Goal: Register for event/course

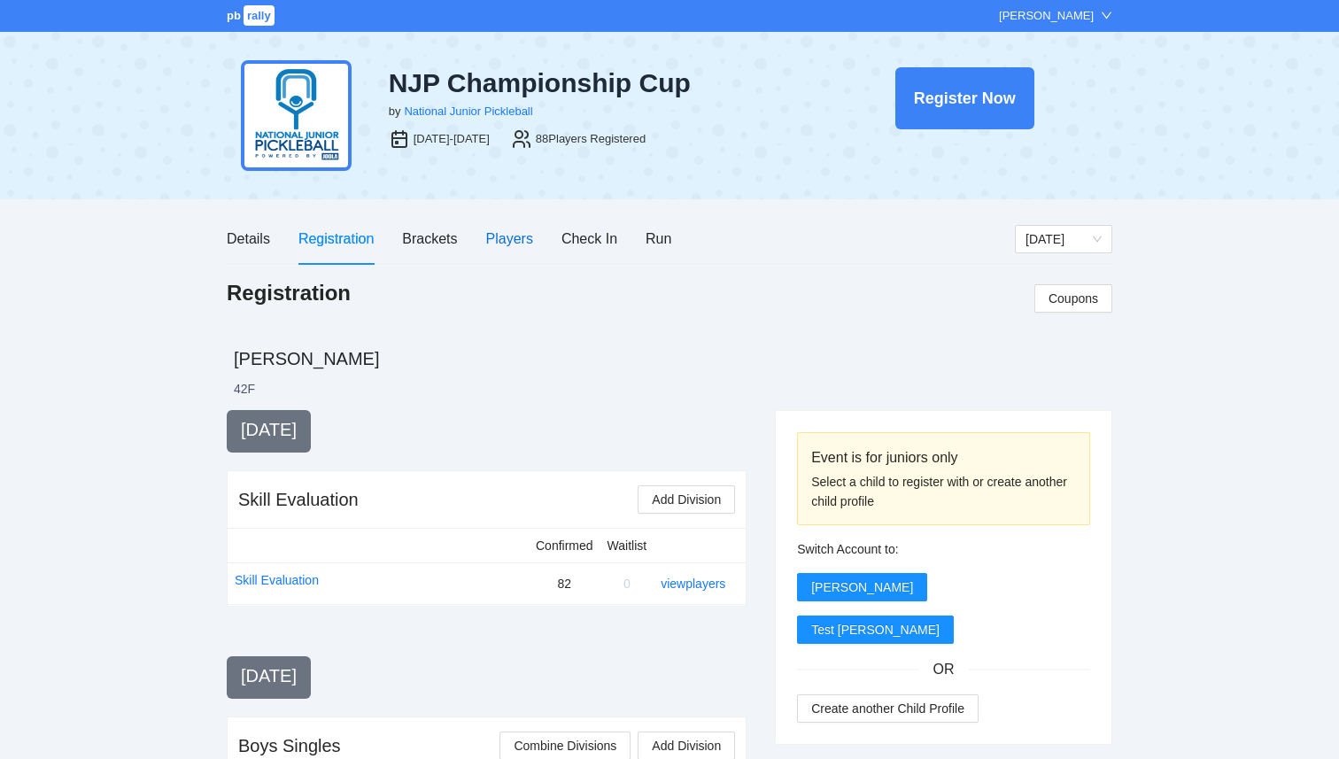
click at [523, 241] on div "Players" at bounding box center [509, 239] width 47 height 22
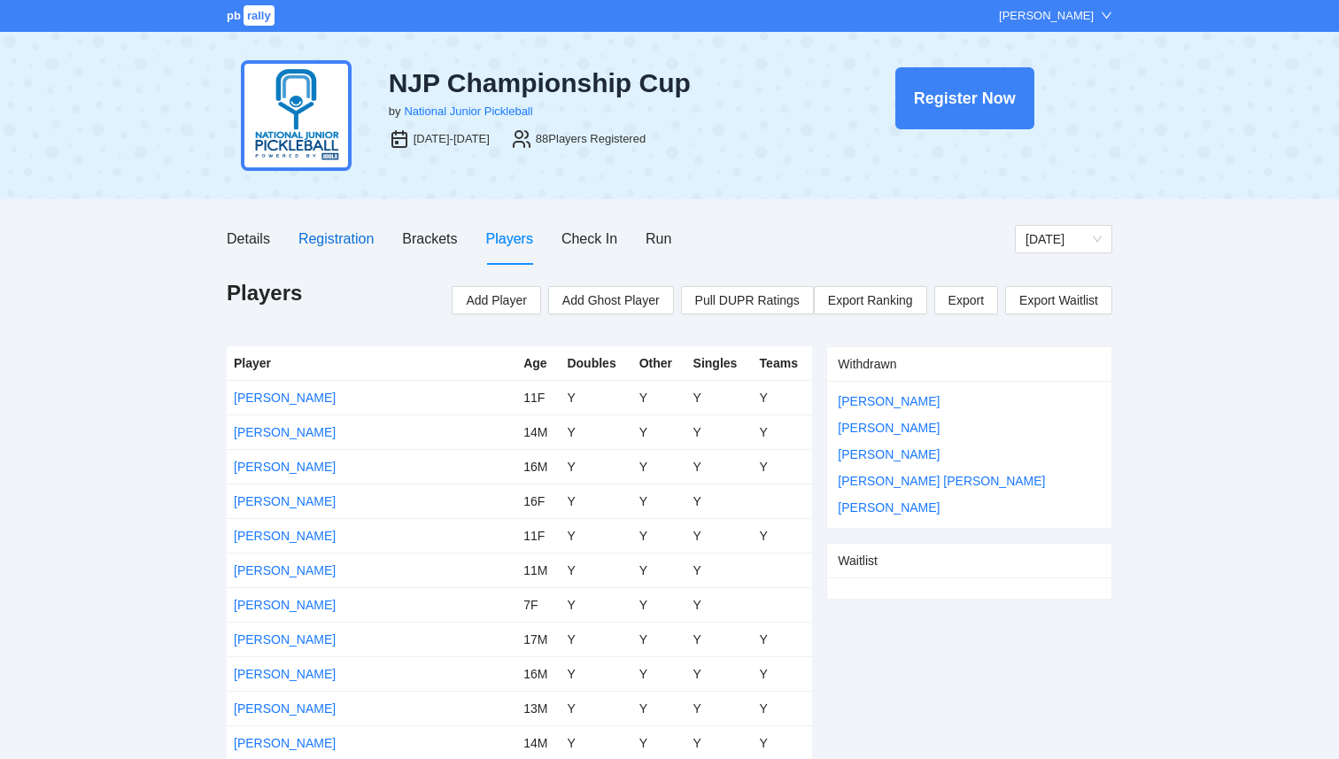
click at [345, 245] on div "Registration" at bounding box center [335, 239] width 75 height 22
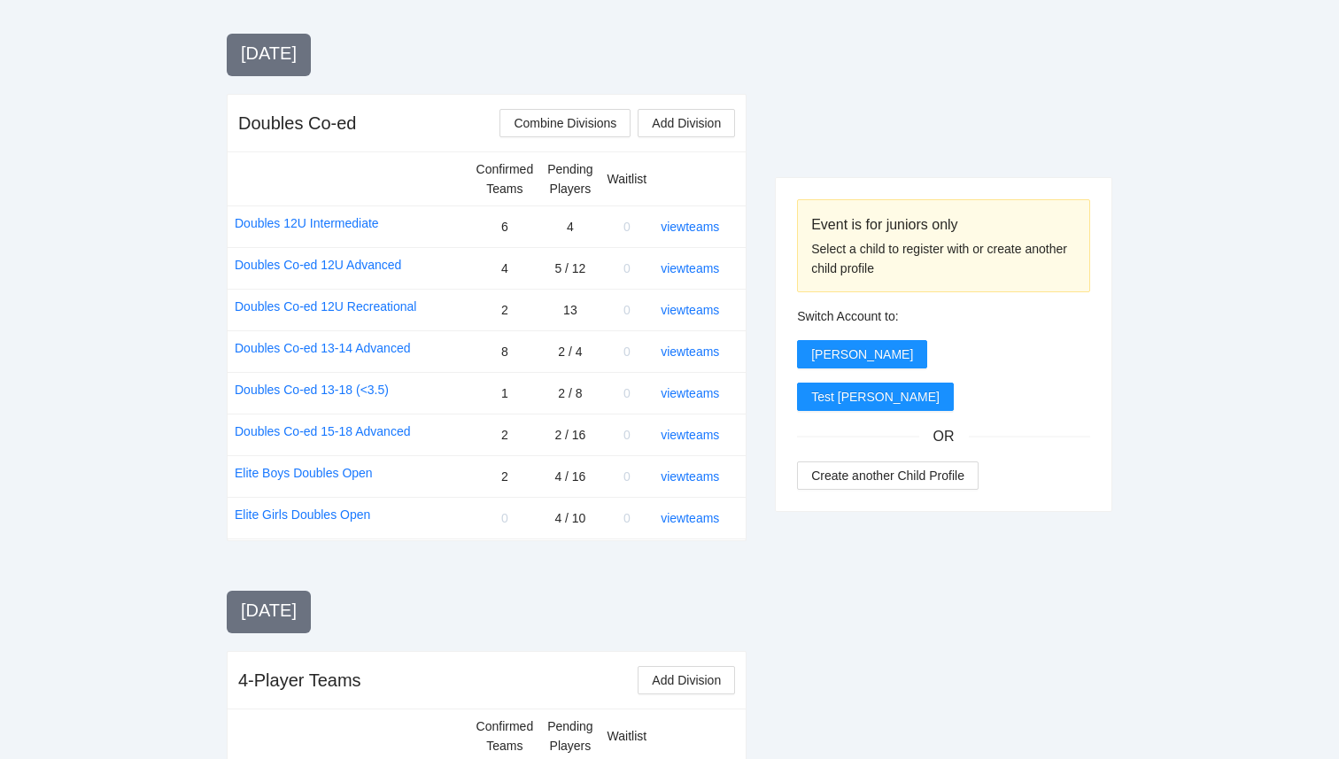
scroll to position [1456, 0]
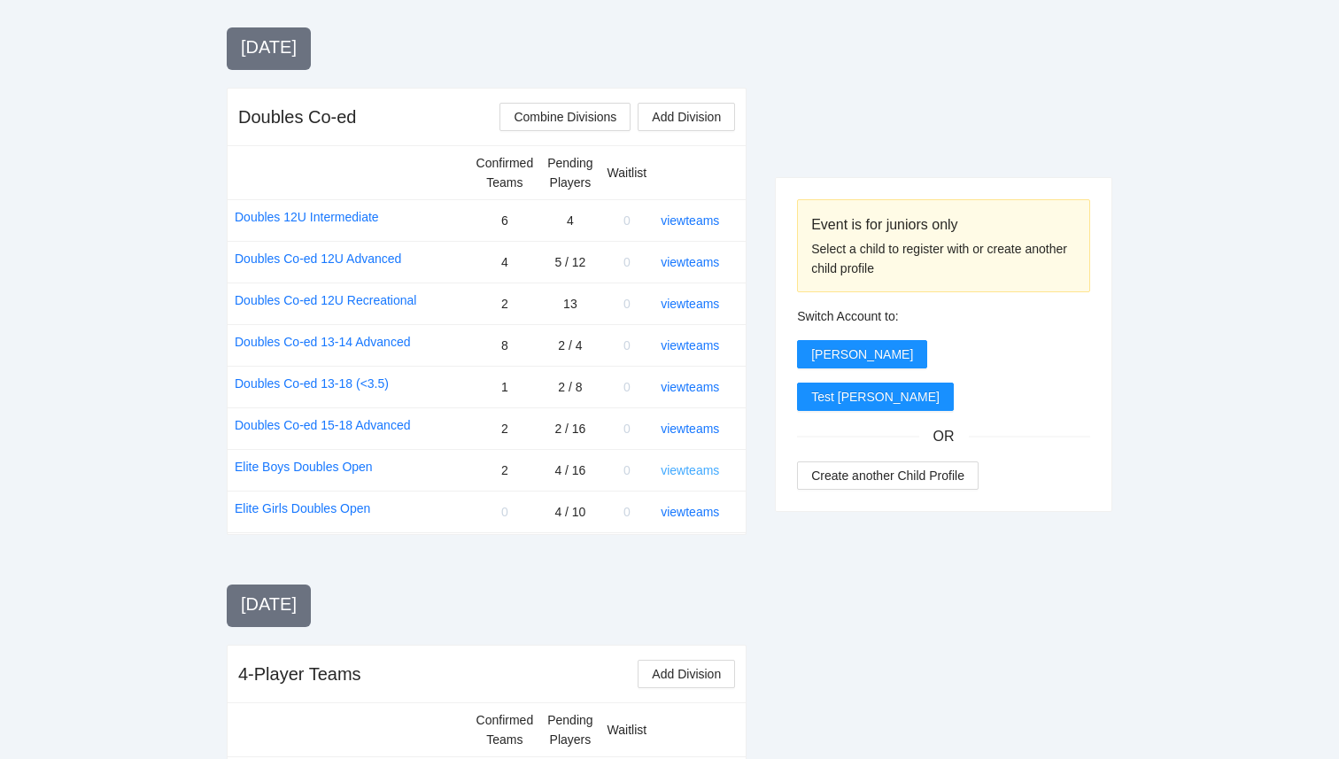
click at [684, 472] on link "view teams" at bounding box center [690, 470] width 58 height 14
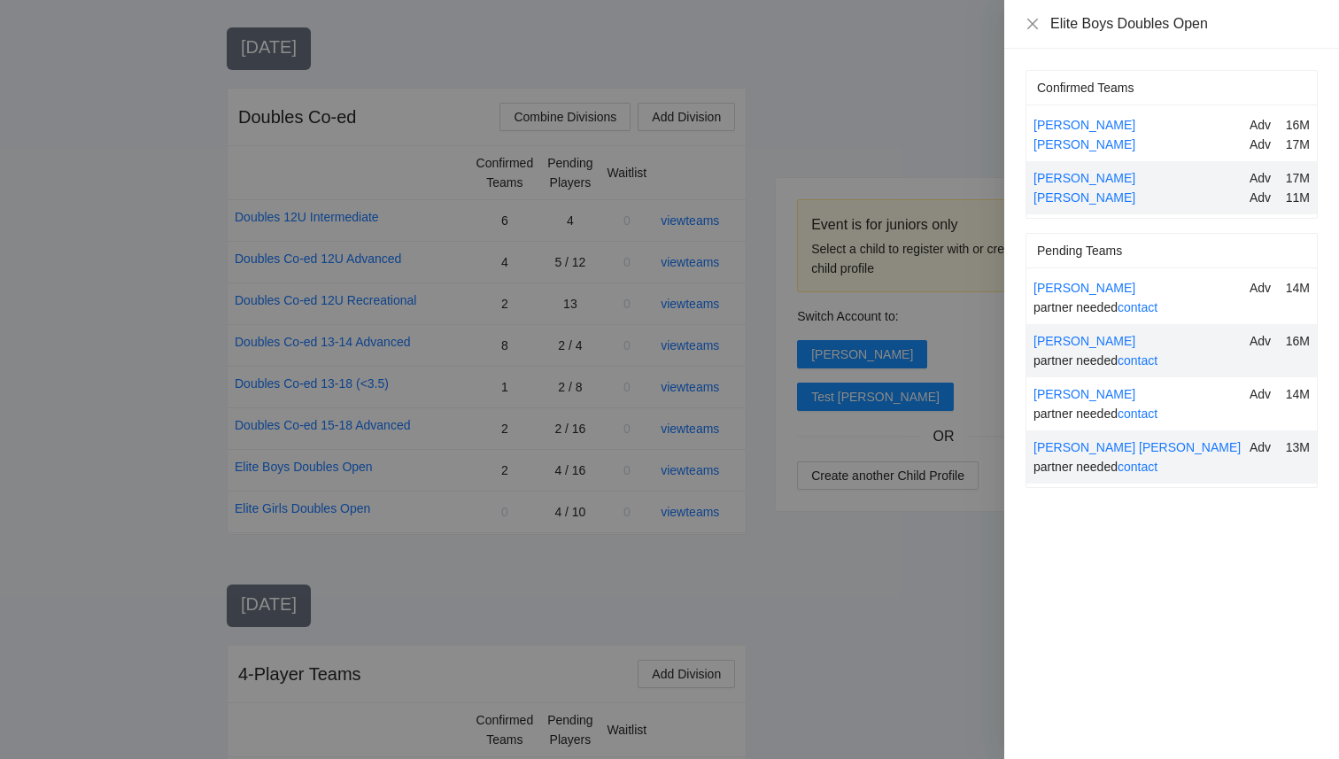
click at [851, 510] on div at bounding box center [669, 379] width 1339 height 759
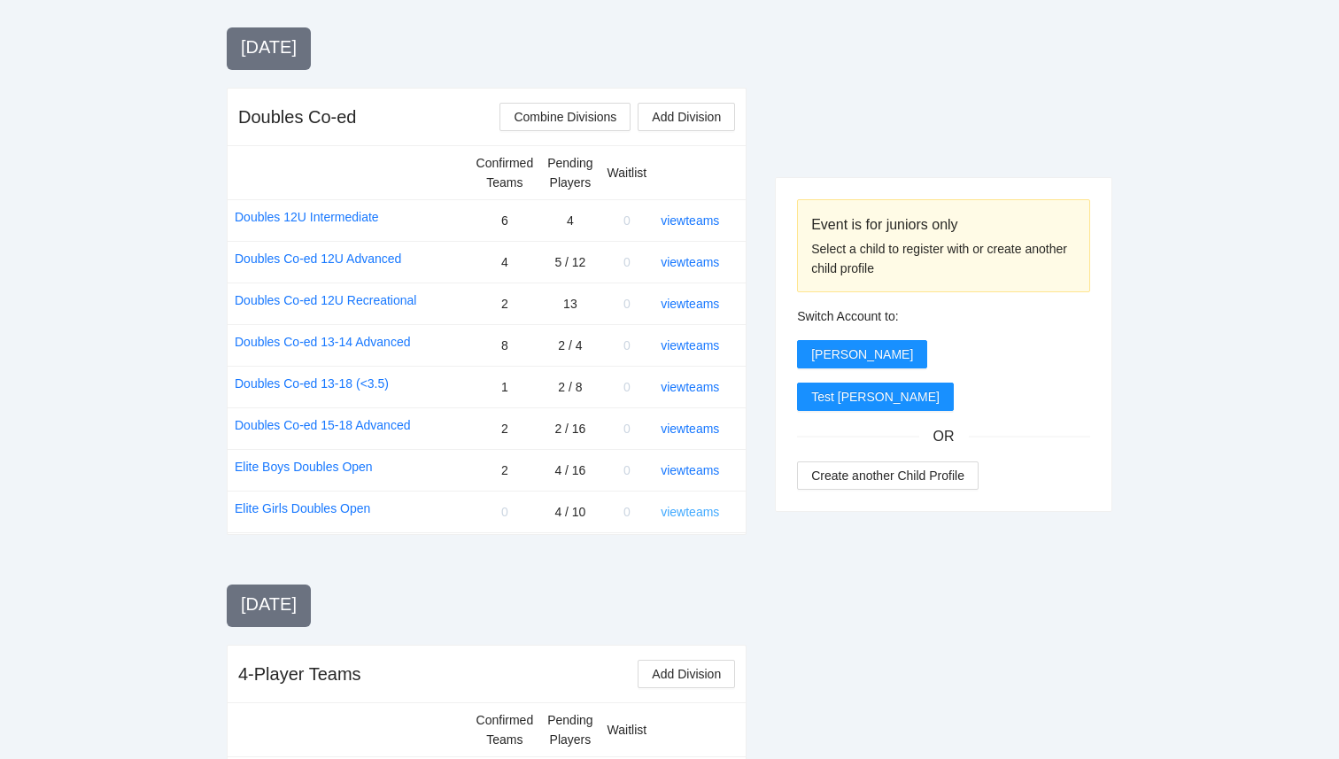
click at [687, 509] on link "view teams" at bounding box center [690, 512] width 58 height 14
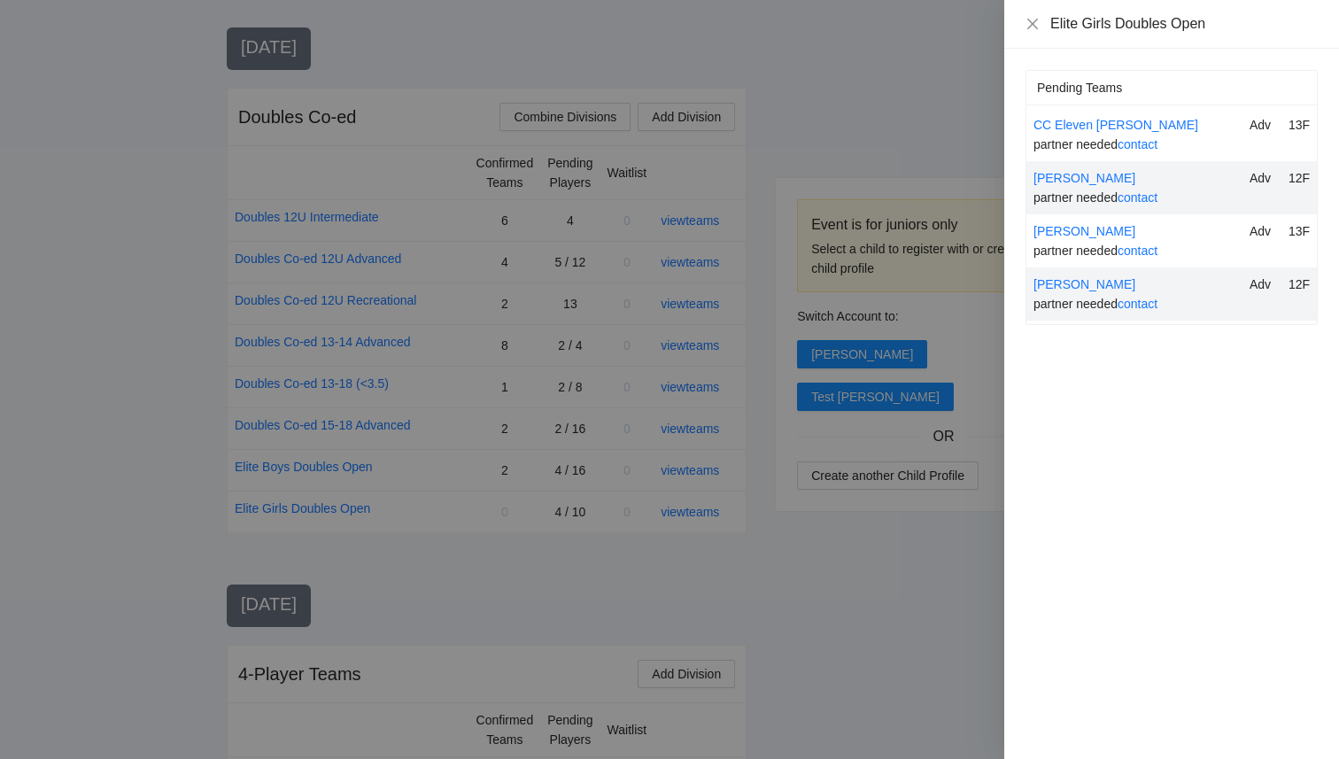
click at [919, 624] on div at bounding box center [669, 379] width 1339 height 759
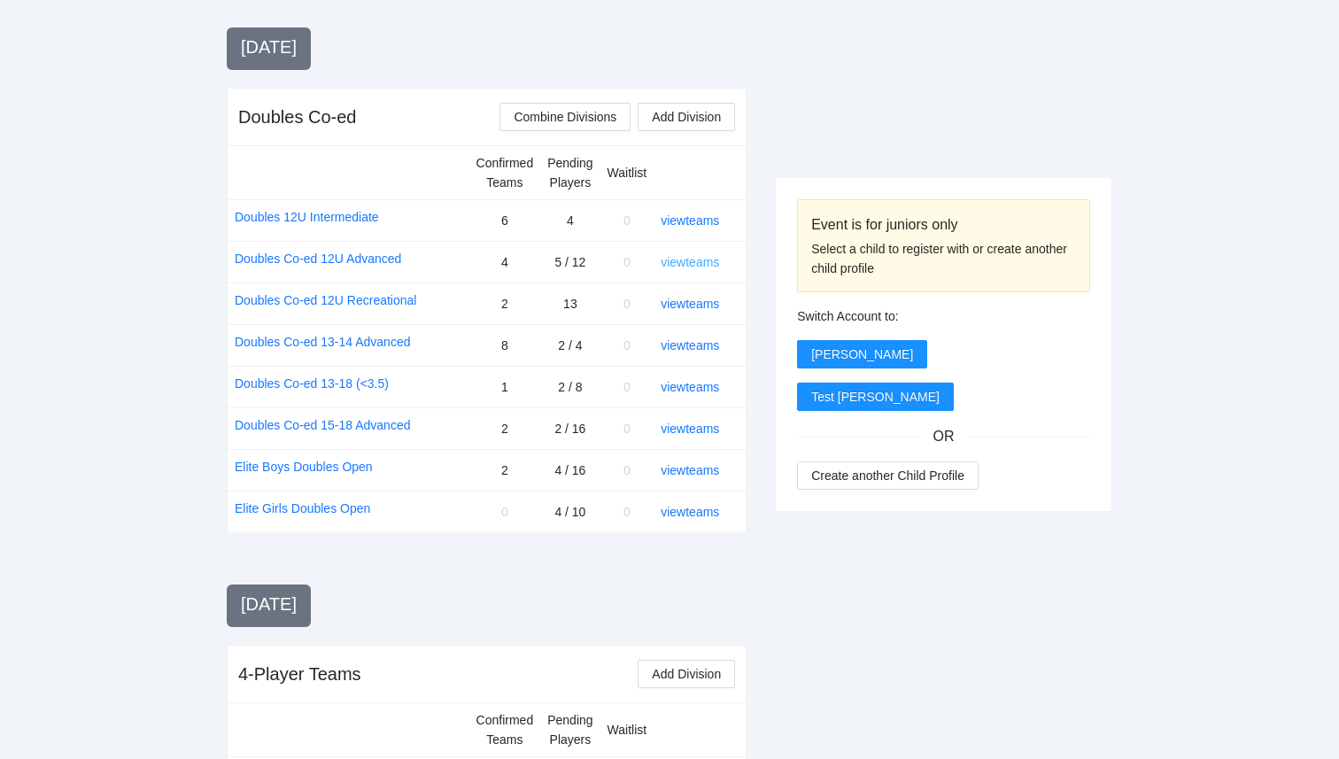
click at [693, 260] on link "view teams" at bounding box center [690, 262] width 58 height 14
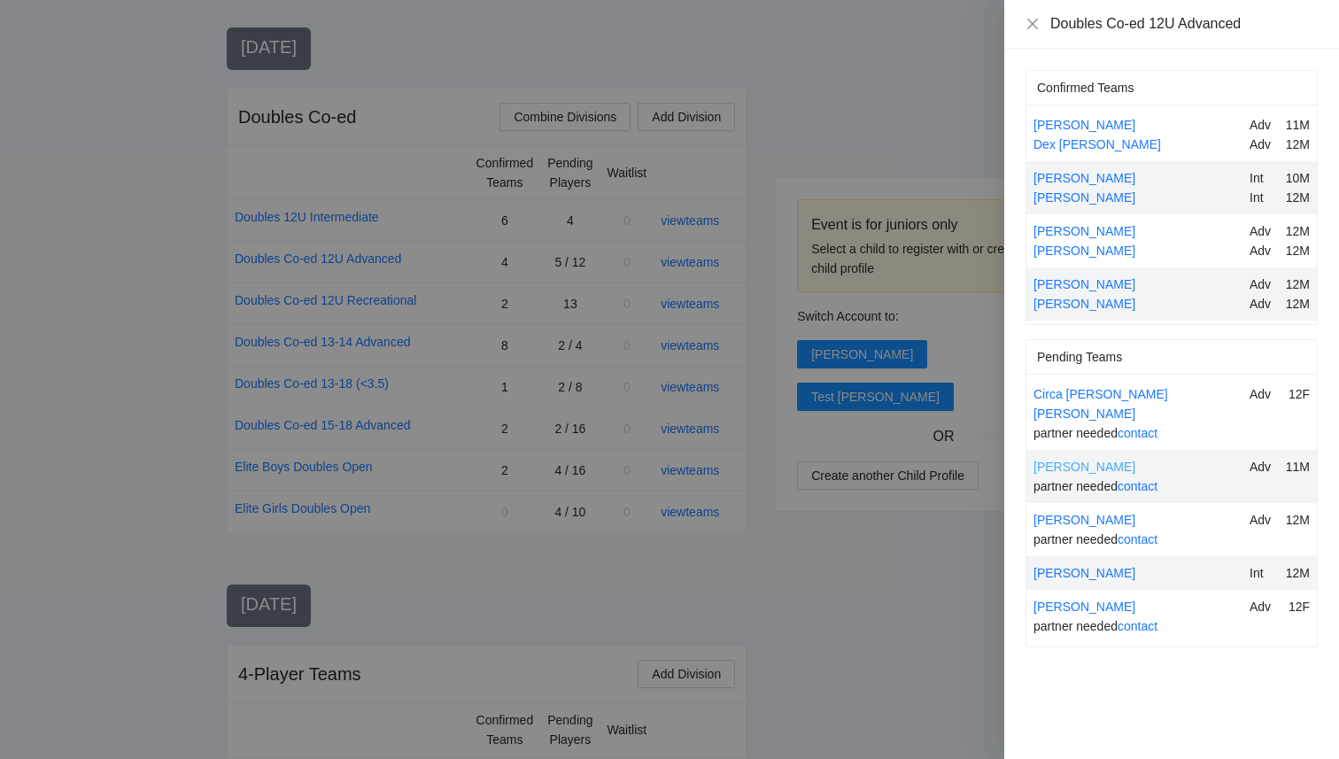
click at [1068, 460] on link "JZ Holmes" at bounding box center [1085, 467] width 102 height 14
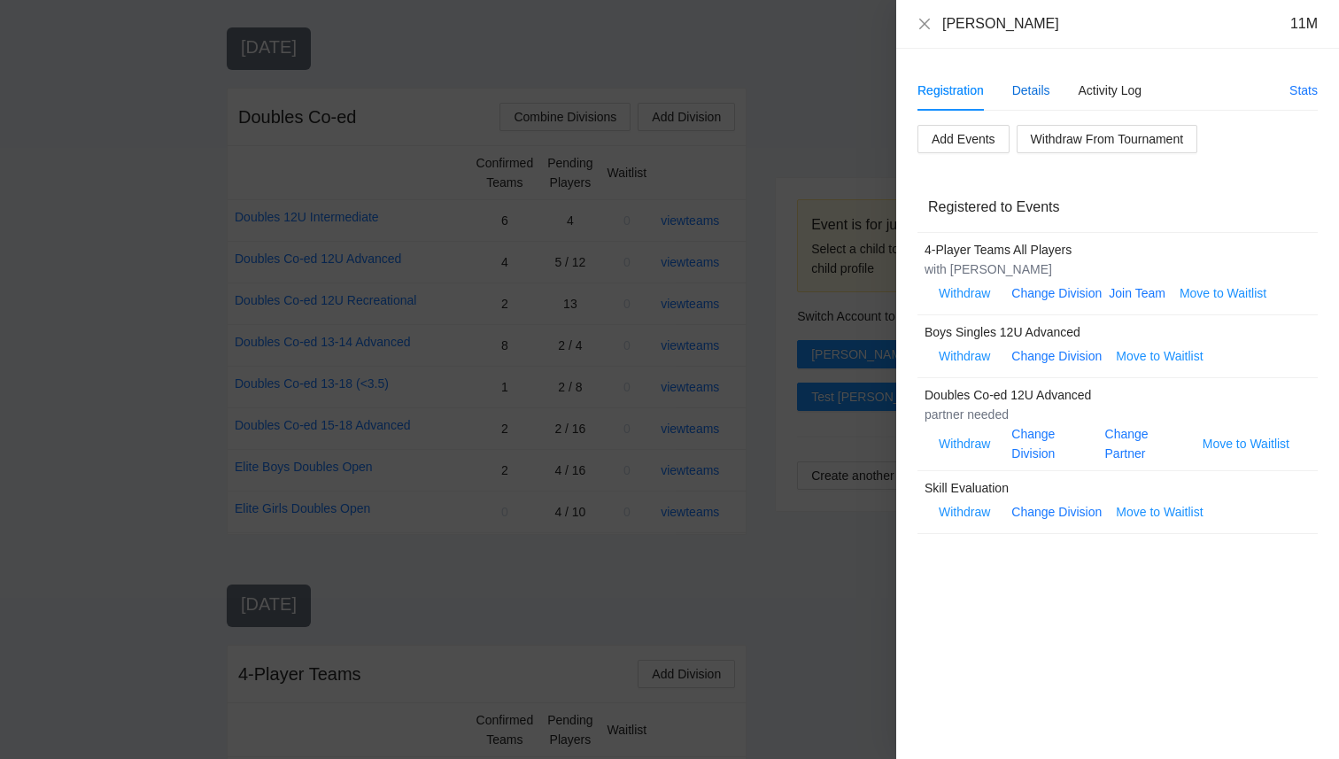
click at [1031, 93] on div "Details" at bounding box center [1031, 90] width 38 height 19
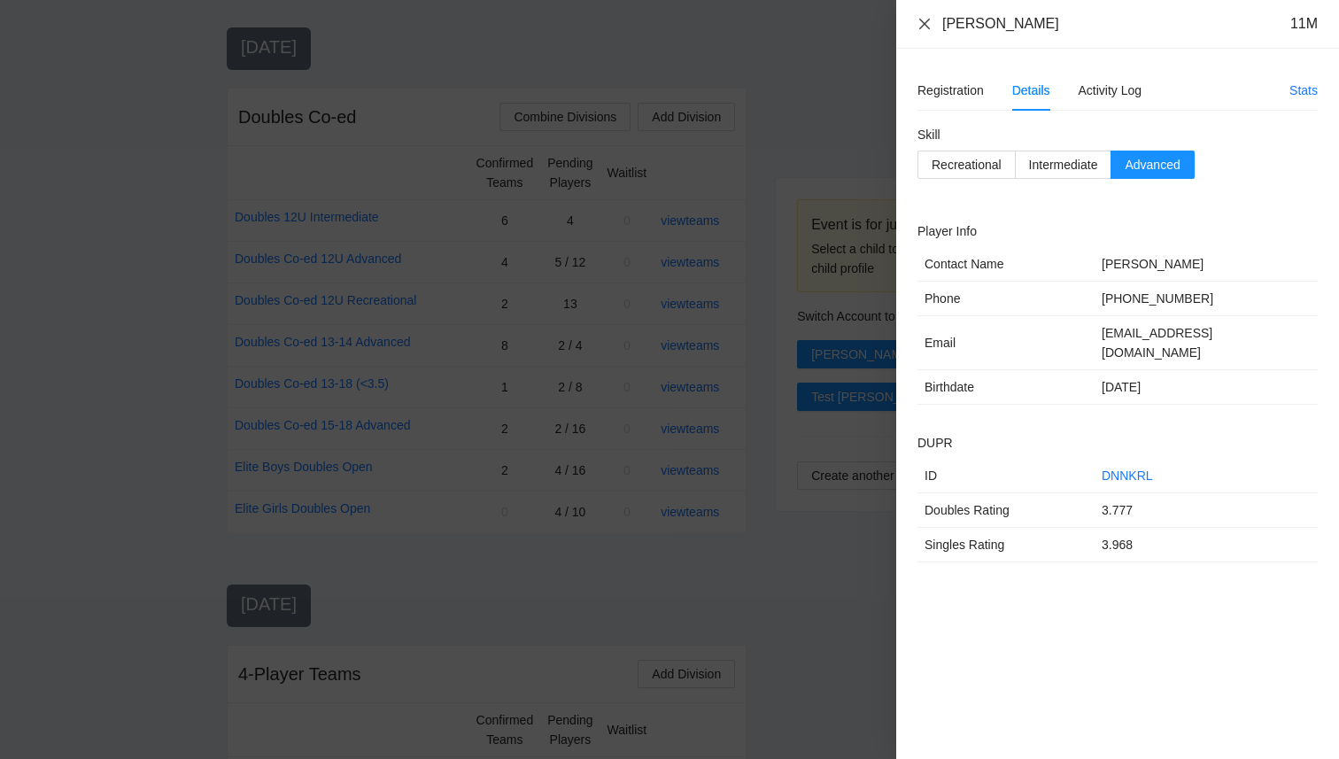
click at [923, 23] on icon "close" at bounding box center [925, 24] width 14 height 14
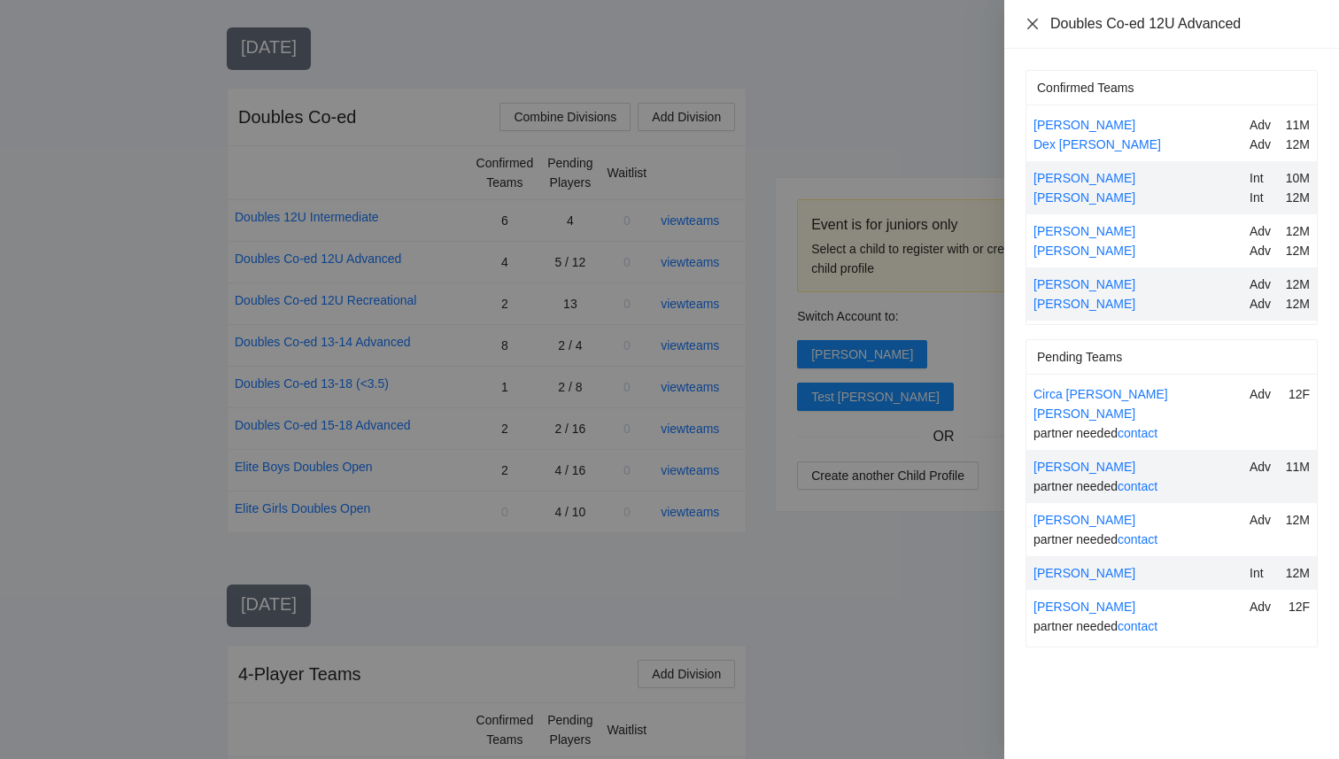
click at [1035, 19] on icon "close" at bounding box center [1032, 23] width 11 height 11
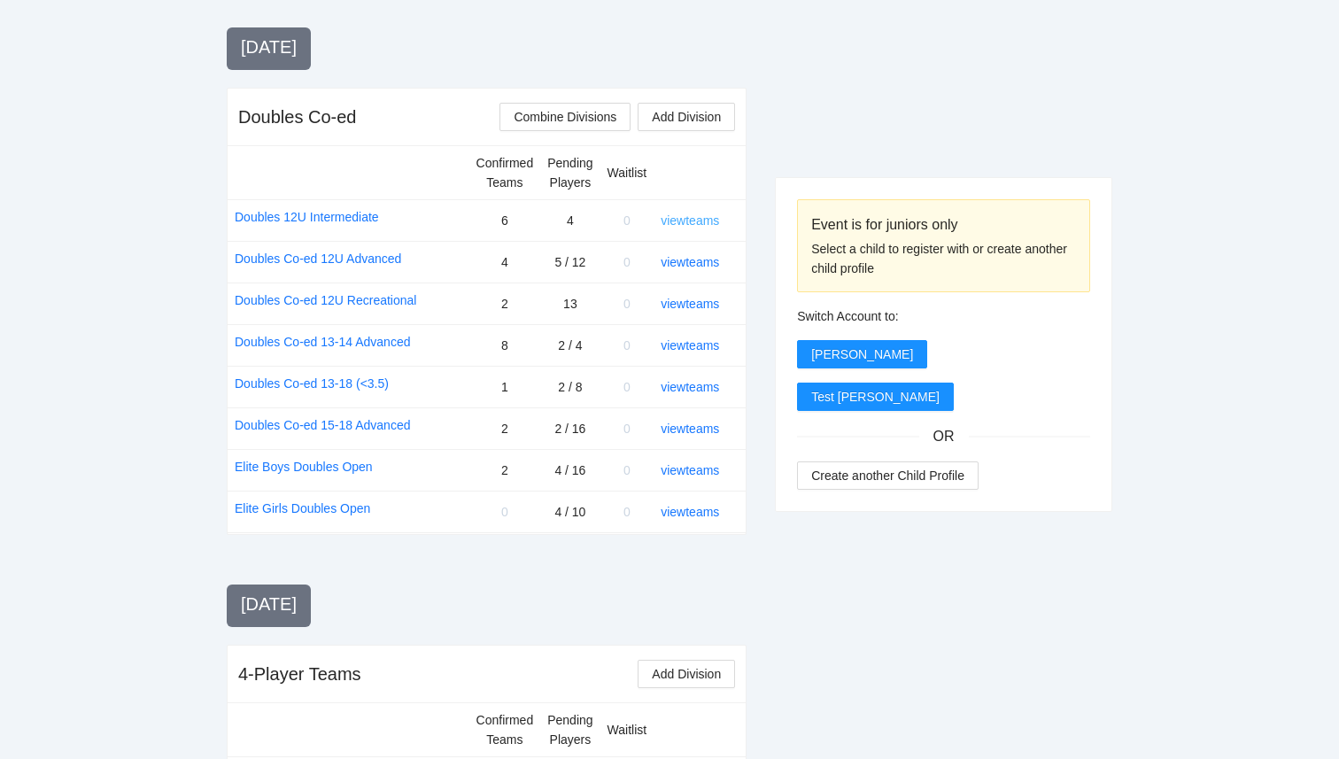
click at [683, 226] on link "view teams" at bounding box center [690, 220] width 58 height 14
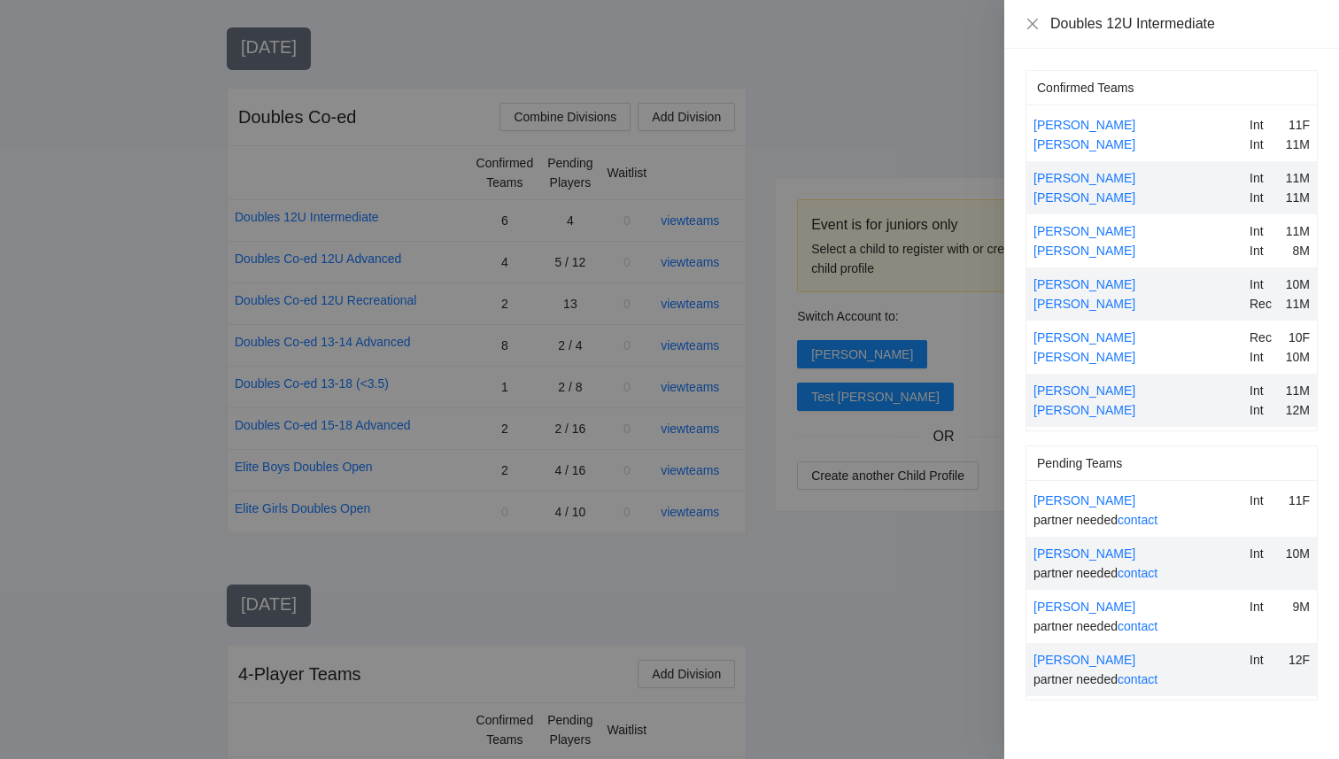
click at [852, 654] on div at bounding box center [669, 379] width 1339 height 759
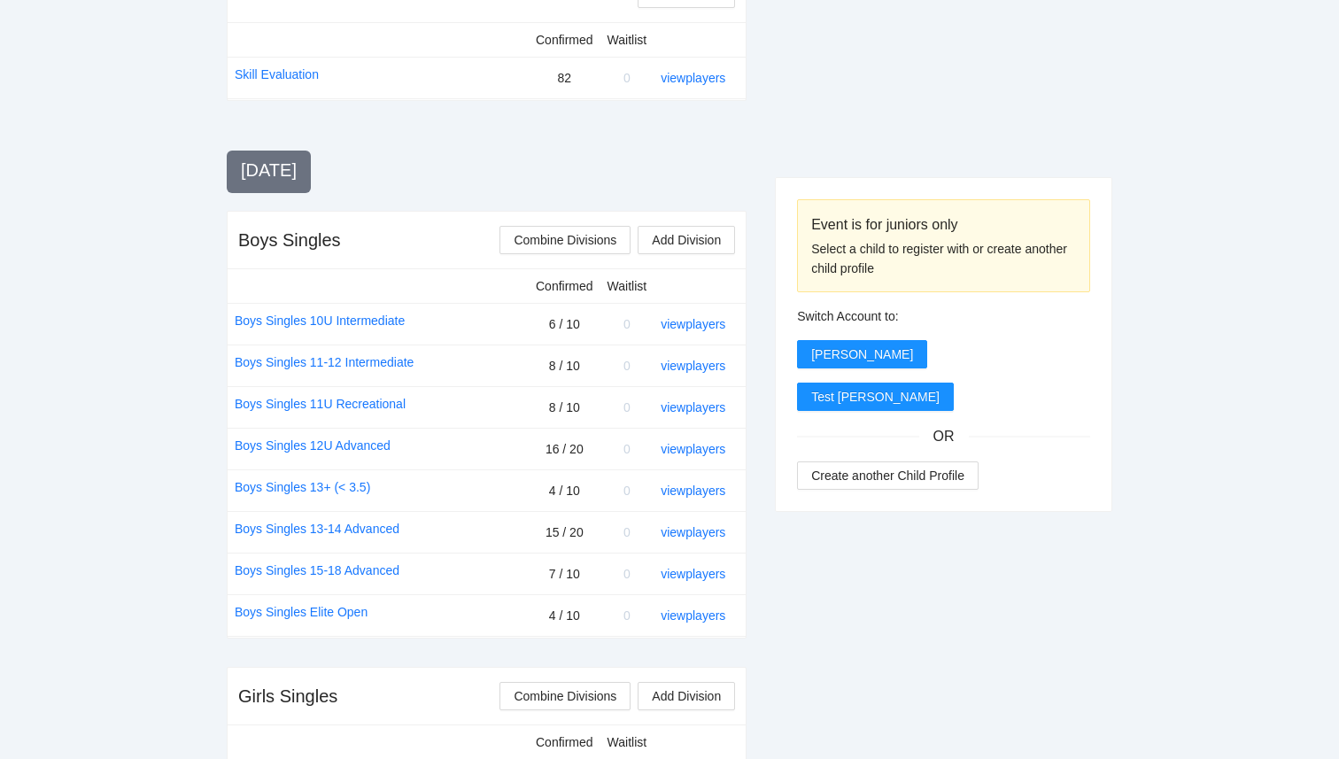
scroll to position [507, 0]
click at [693, 362] on link "view players" at bounding box center [693, 365] width 65 height 14
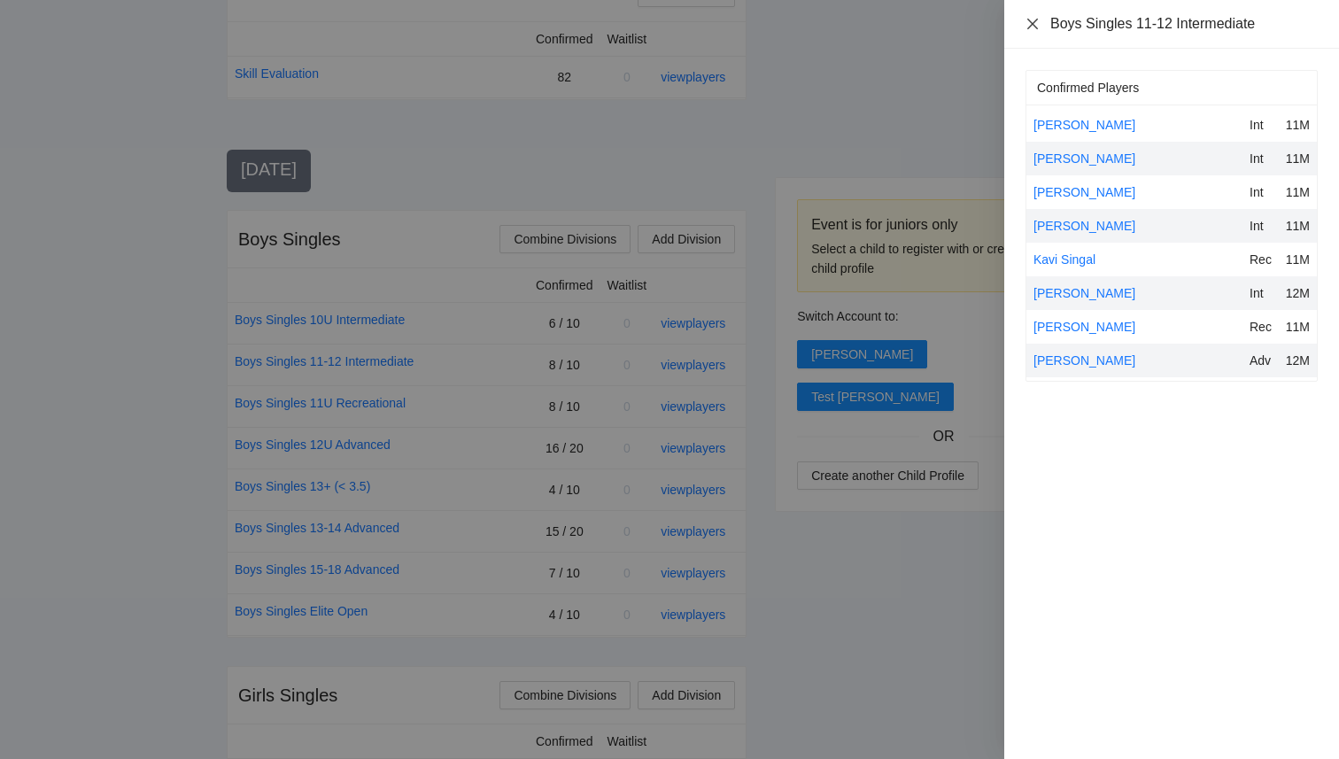
click at [1032, 25] on icon "close" at bounding box center [1032, 23] width 11 height 11
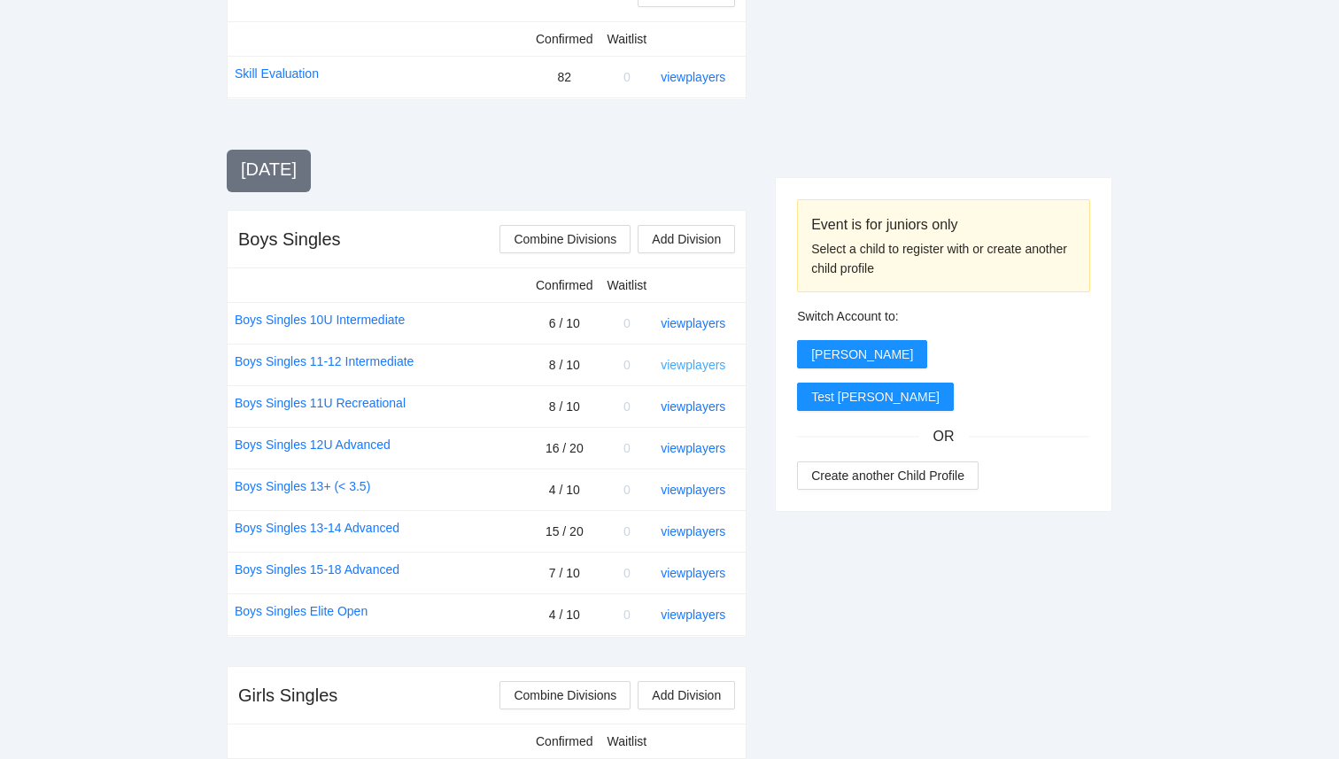
click at [706, 369] on link "view players" at bounding box center [693, 365] width 65 height 14
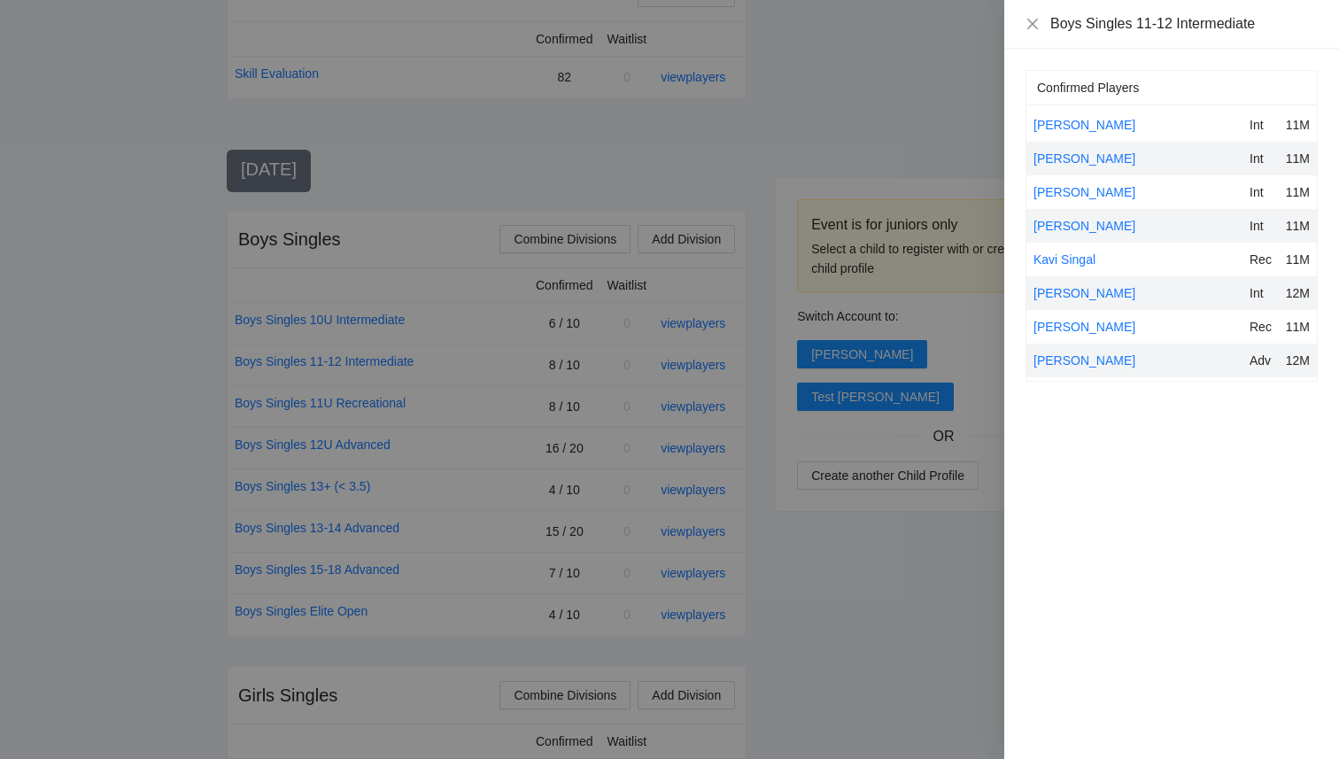
click at [801, 508] on div at bounding box center [669, 379] width 1339 height 759
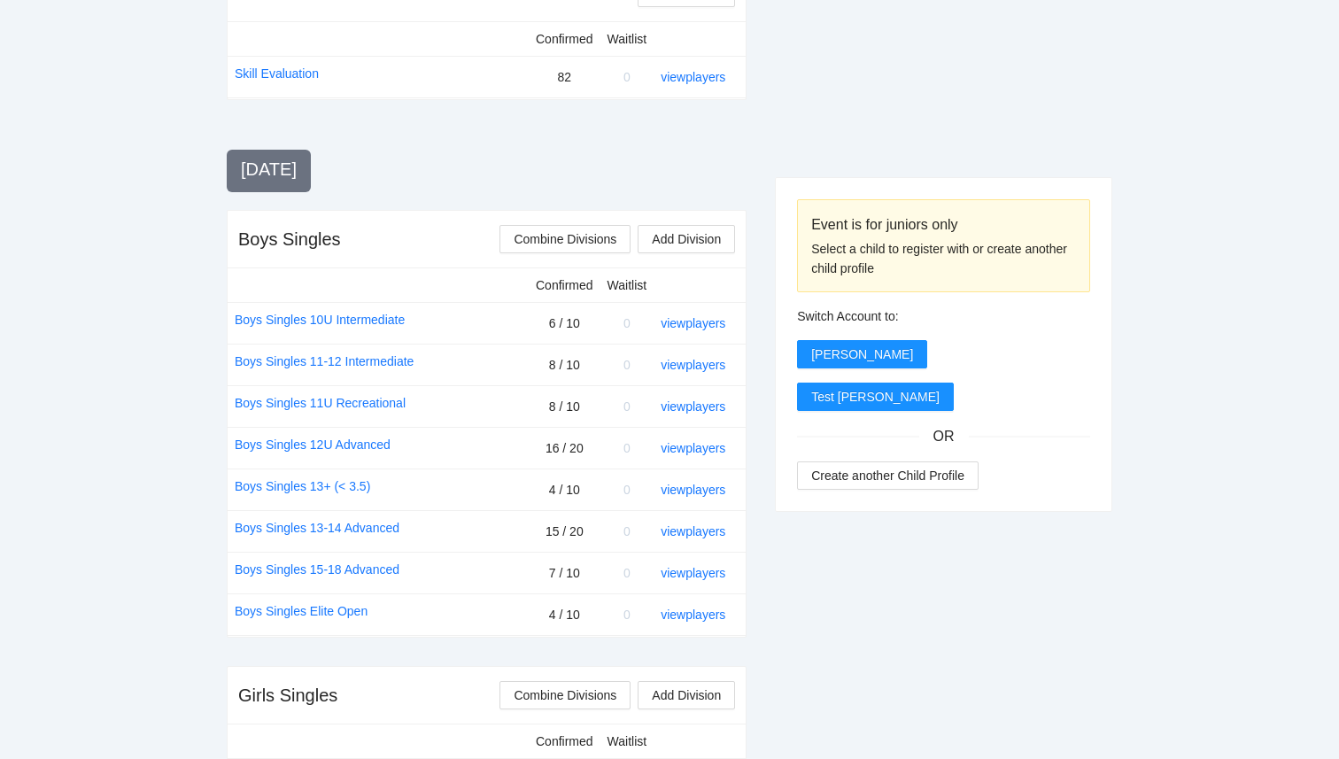
click at [691, 461] on td "view players" at bounding box center [700, 448] width 92 height 42
click at [693, 452] on link "view players" at bounding box center [693, 448] width 65 height 14
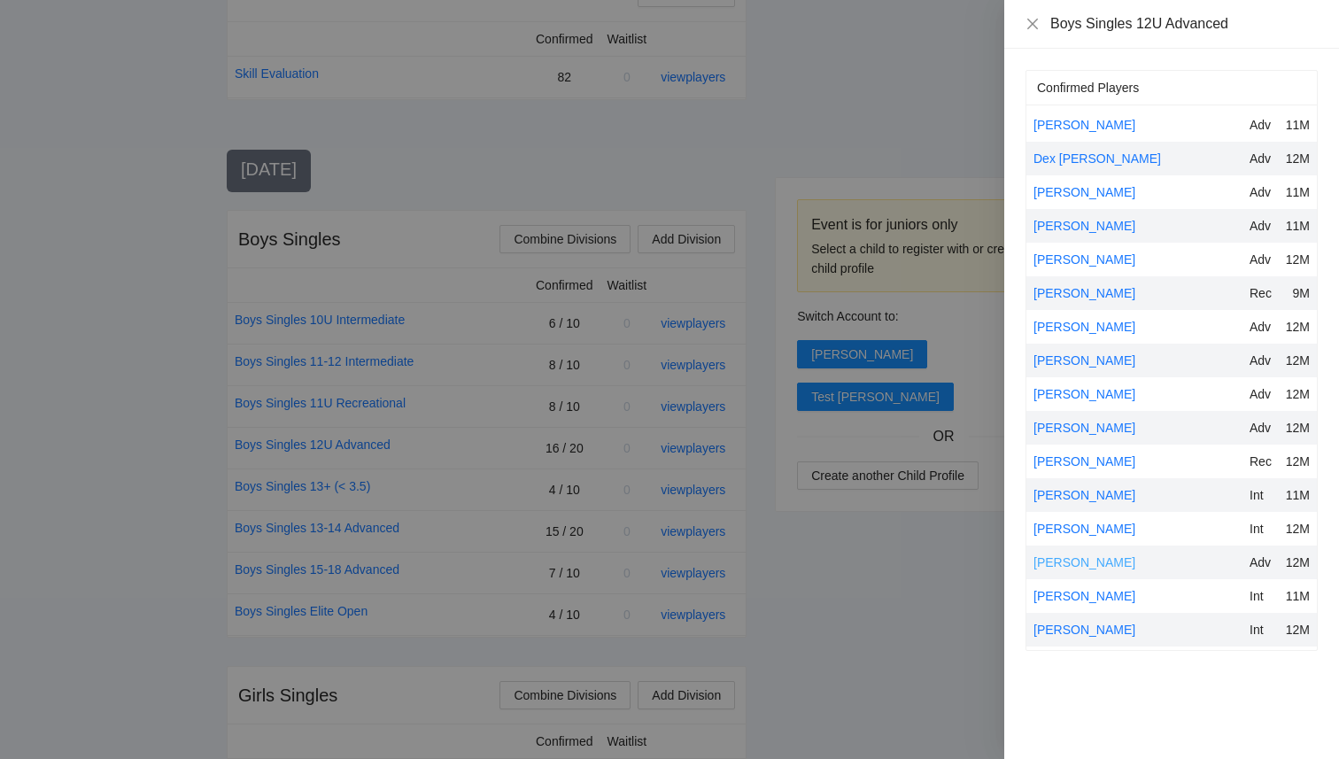
click at [1065, 564] on link "Rhett Roberts" at bounding box center [1085, 562] width 102 height 14
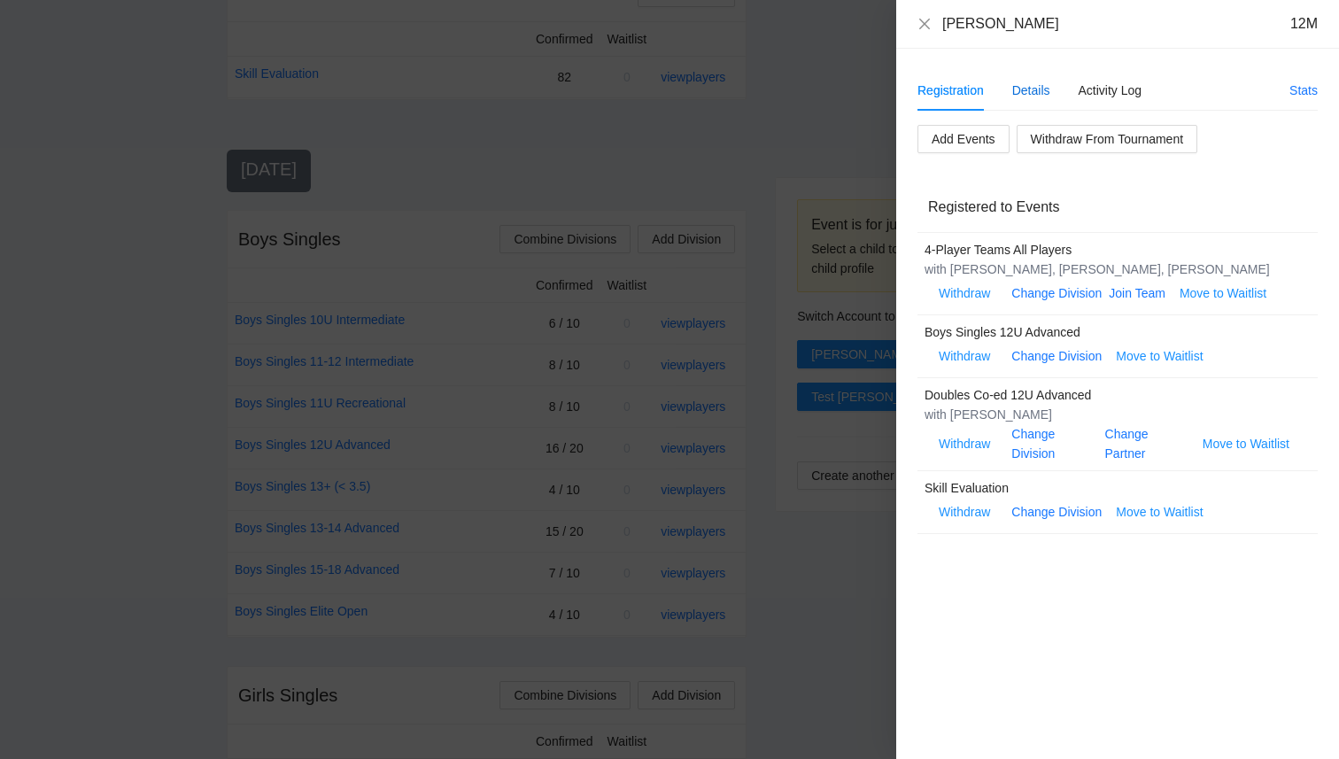
click at [1042, 83] on div "Details" at bounding box center [1031, 90] width 38 height 19
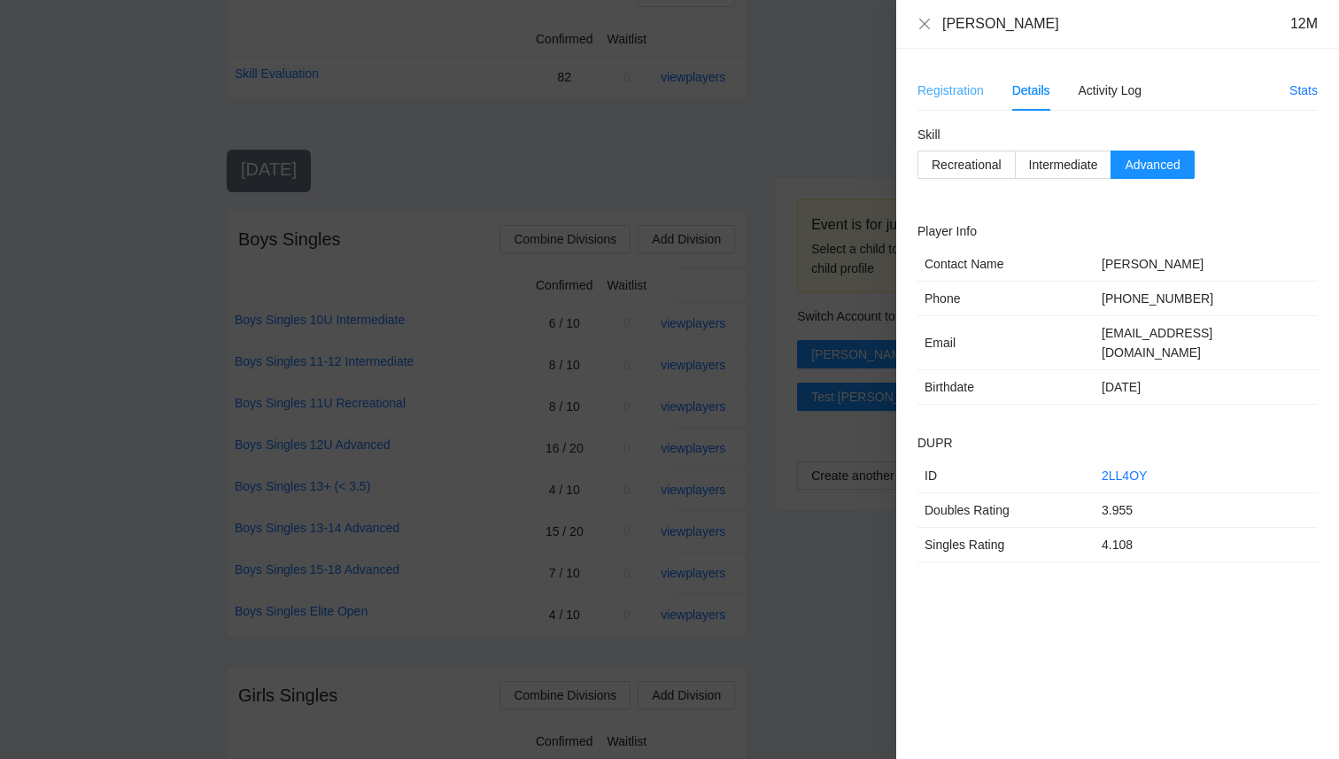
click at [968, 104] on div "Registration" at bounding box center [951, 90] width 66 height 41
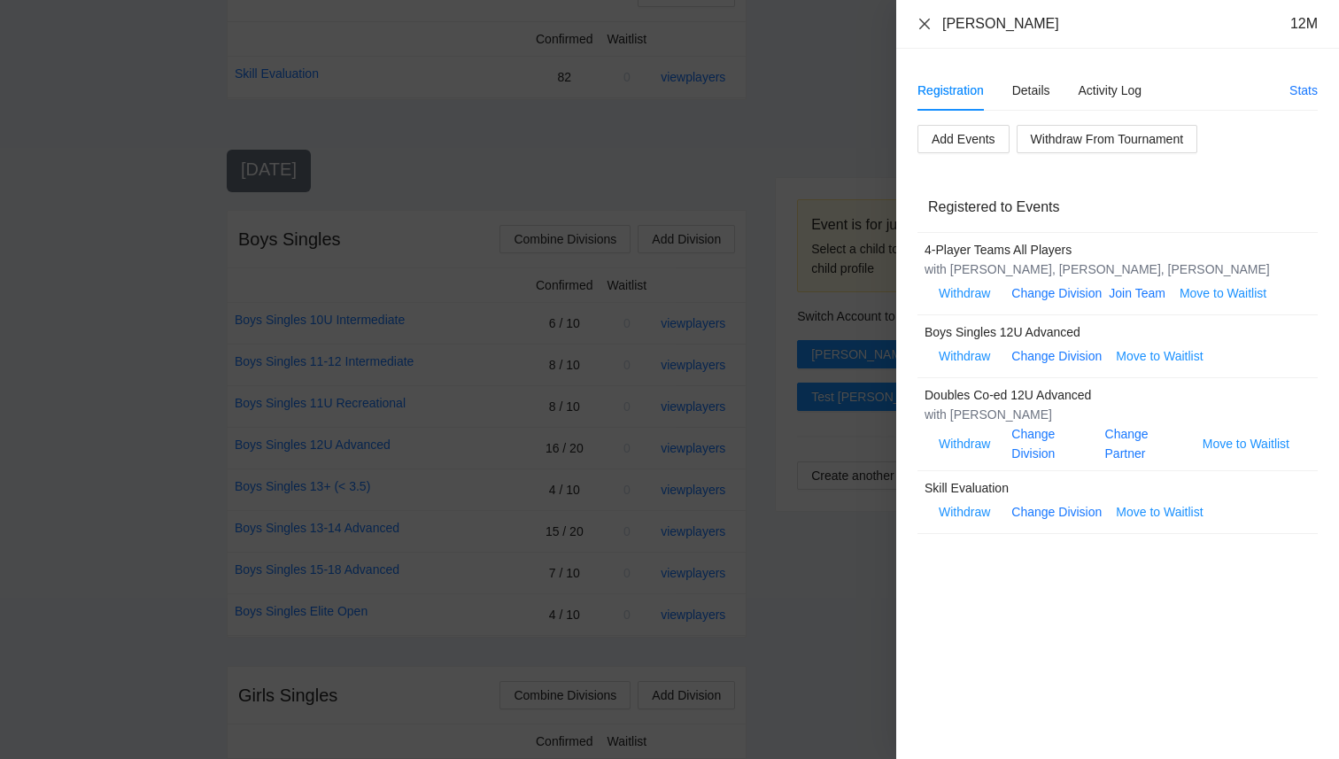
click at [923, 26] on icon "close" at bounding box center [925, 24] width 14 height 14
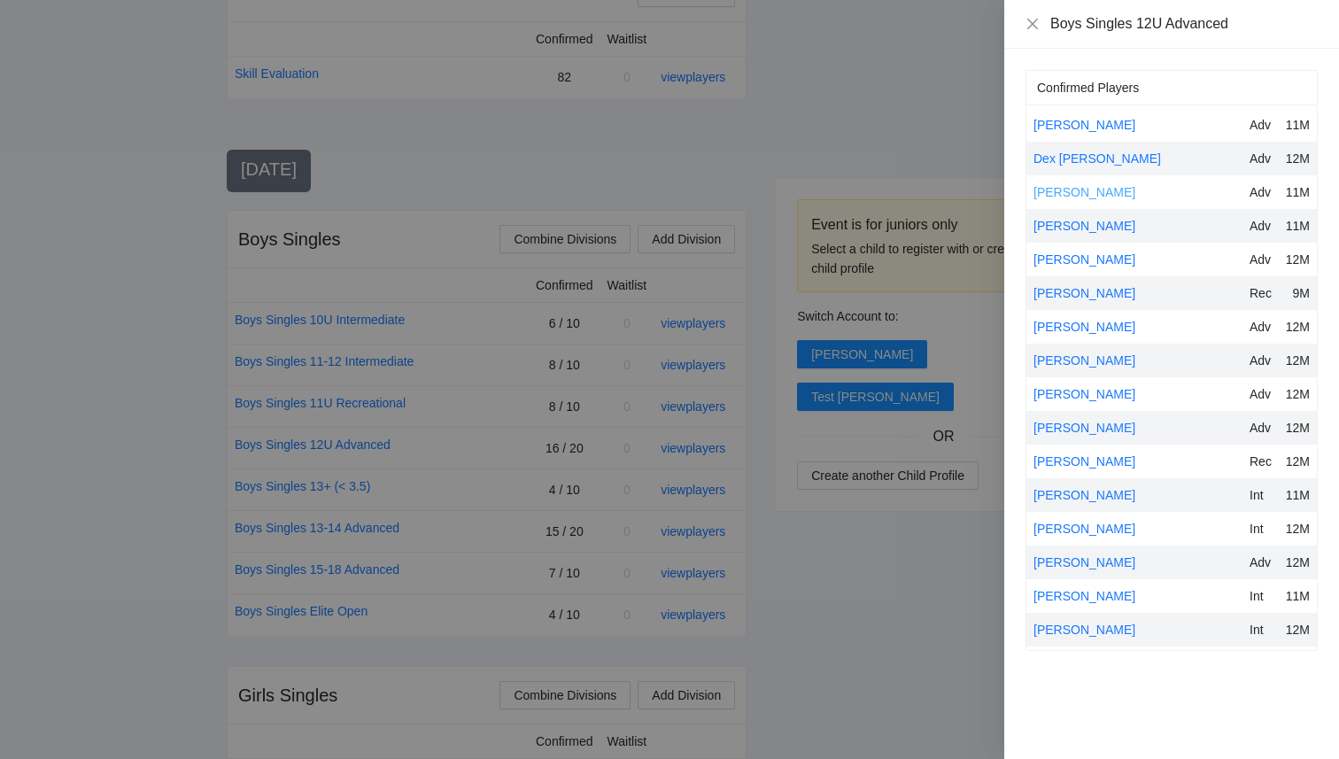
click at [1078, 196] on link "JZ Holmes" at bounding box center [1085, 192] width 102 height 14
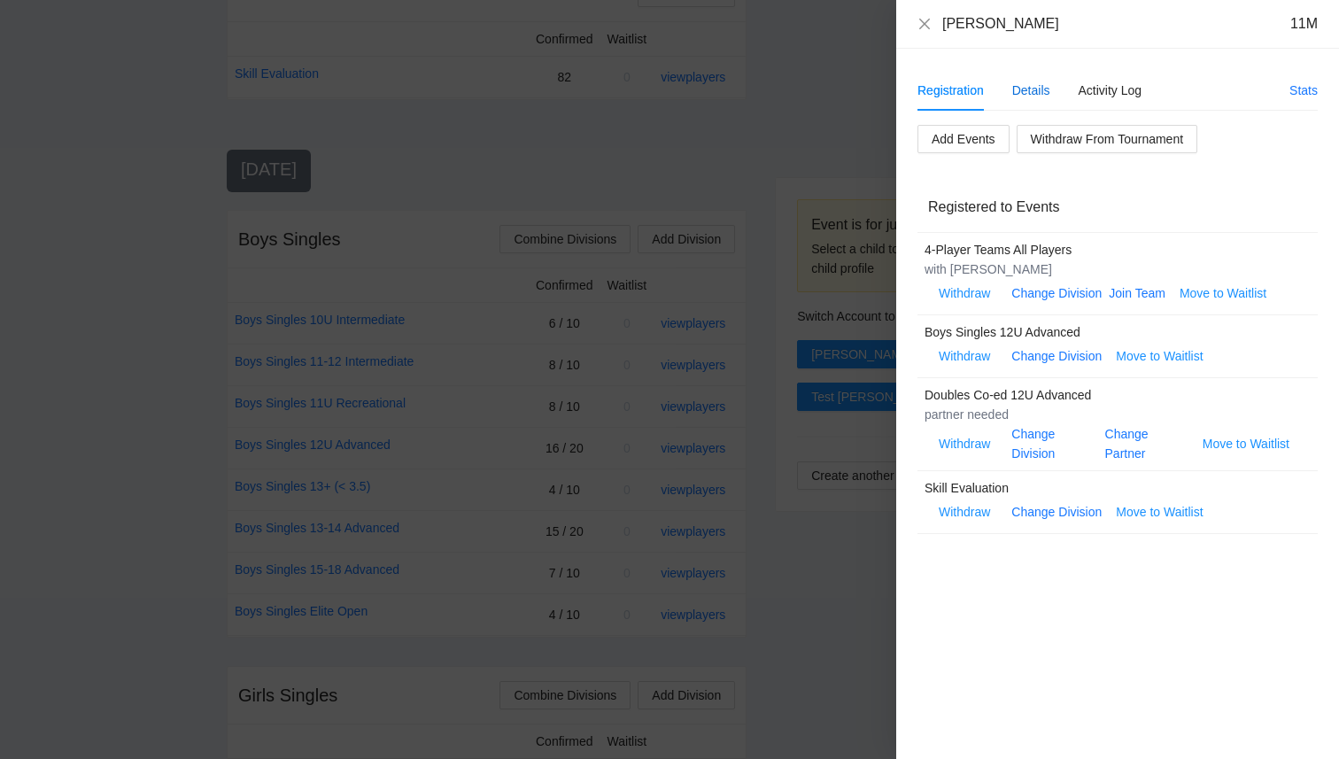
click at [1029, 87] on div "Details" at bounding box center [1031, 90] width 38 height 19
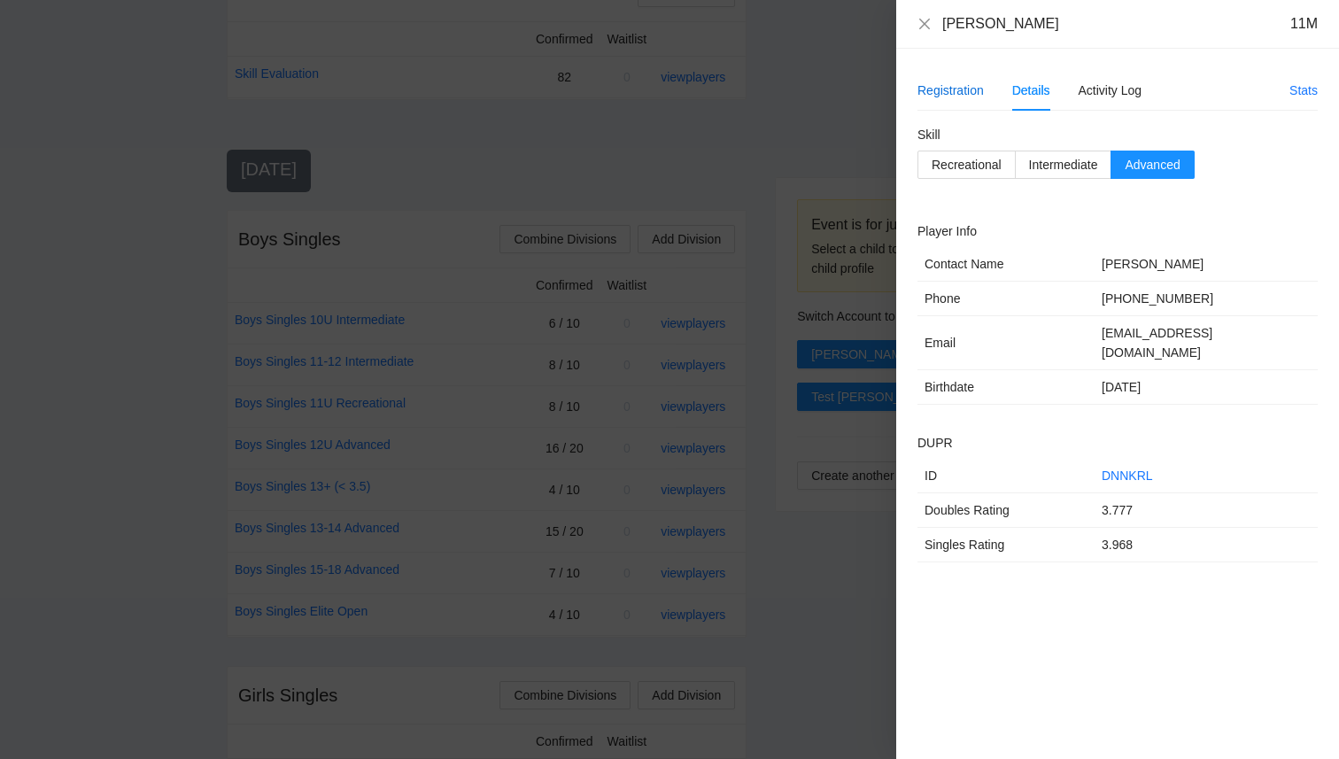
click at [953, 91] on div "Registration" at bounding box center [951, 90] width 66 height 19
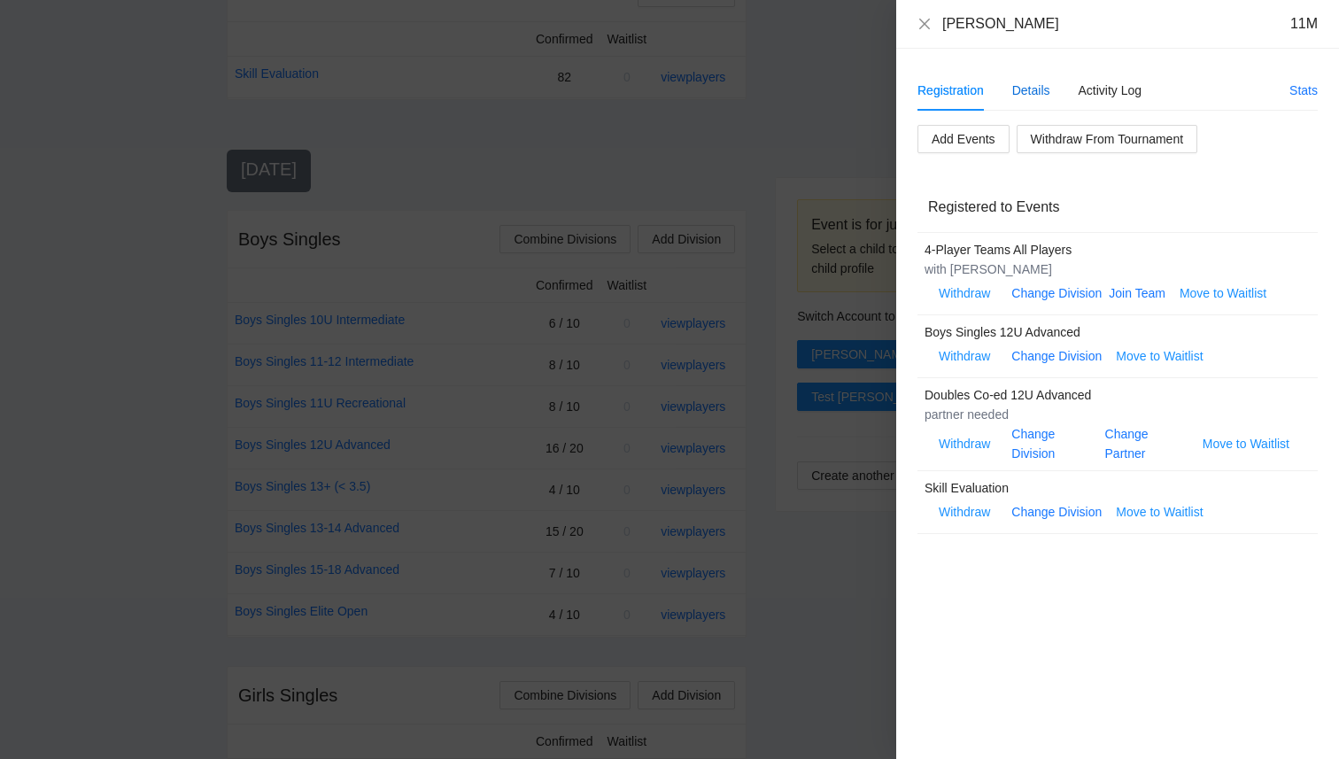
click at [1021, 94] on div "Details" at bounding box center [1031, 90] width 38 height 19
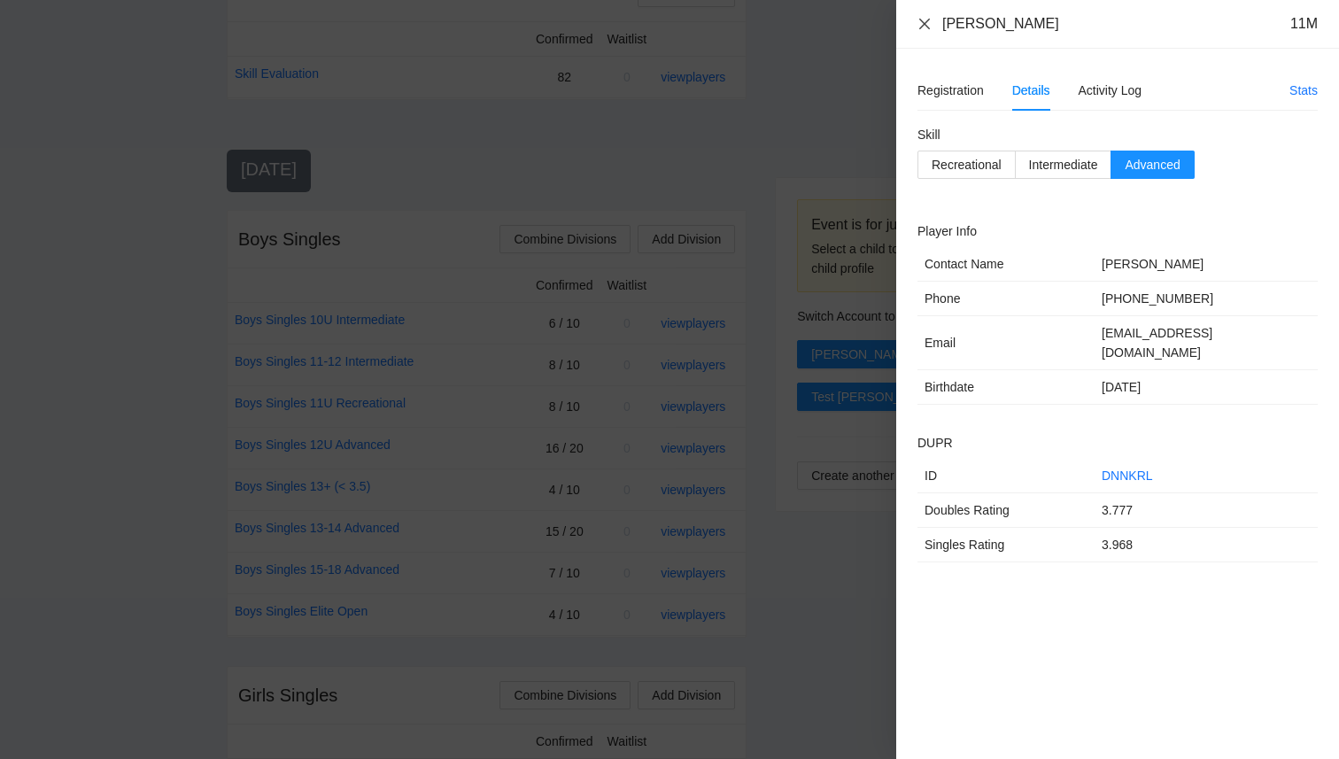
click at [926, 26] on icon "close" at bounding box center [925, 24] width 14 height 14
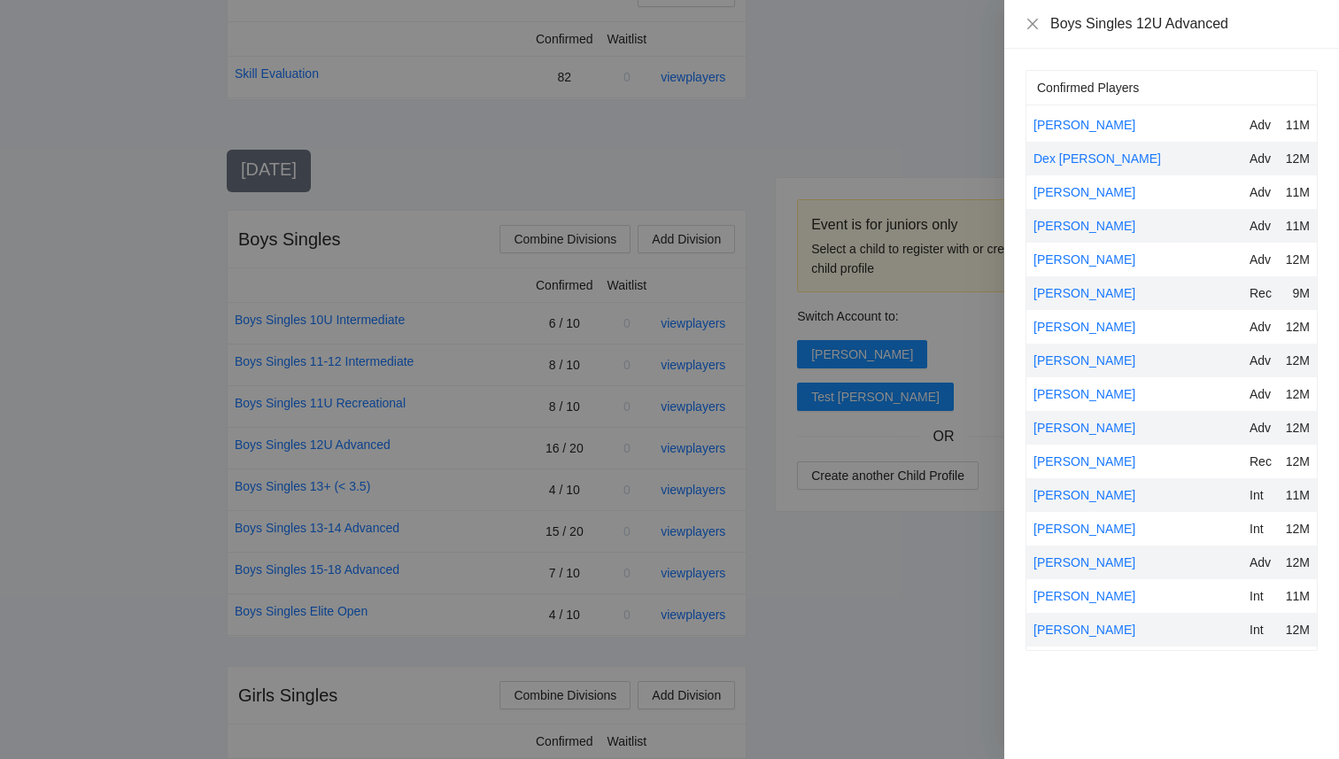
click at [918, 532] on div at bounding box center [669, 379] width 1339 height 759
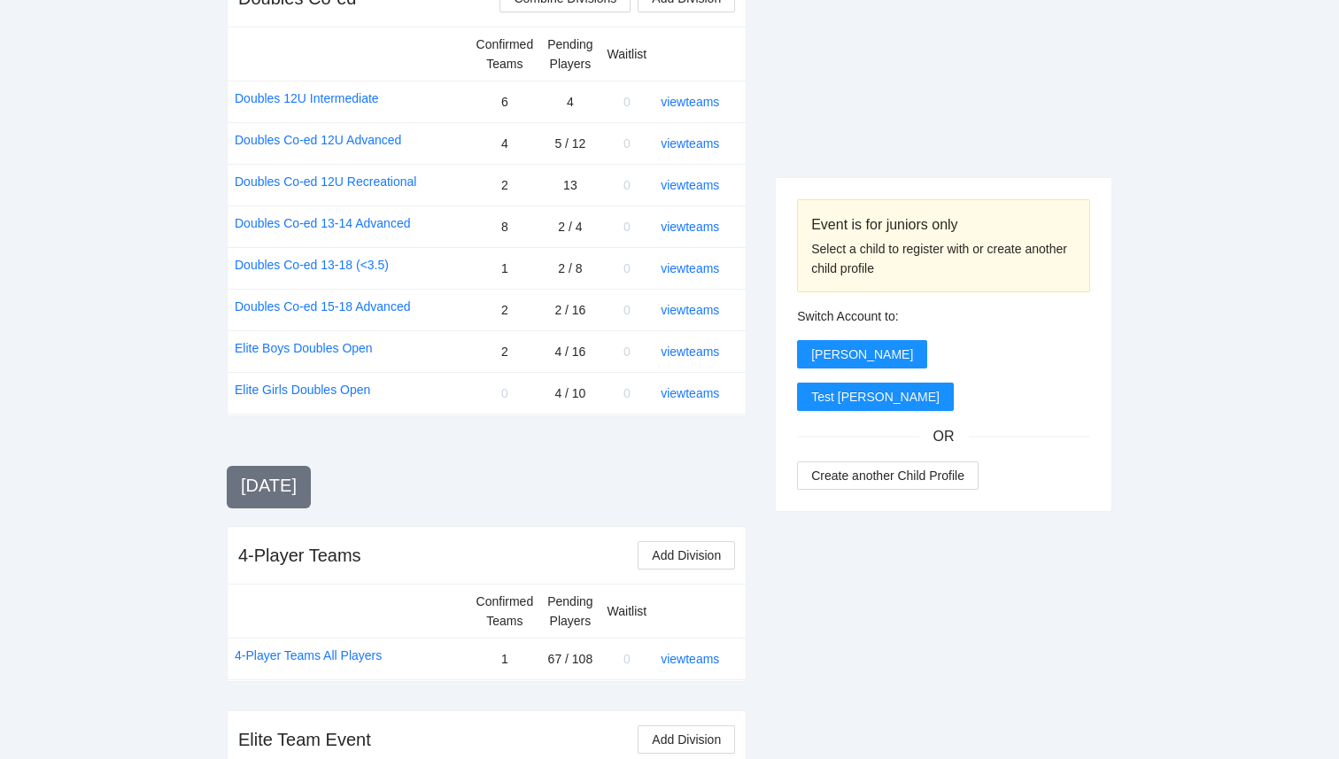
scroll to position [1568, 0]
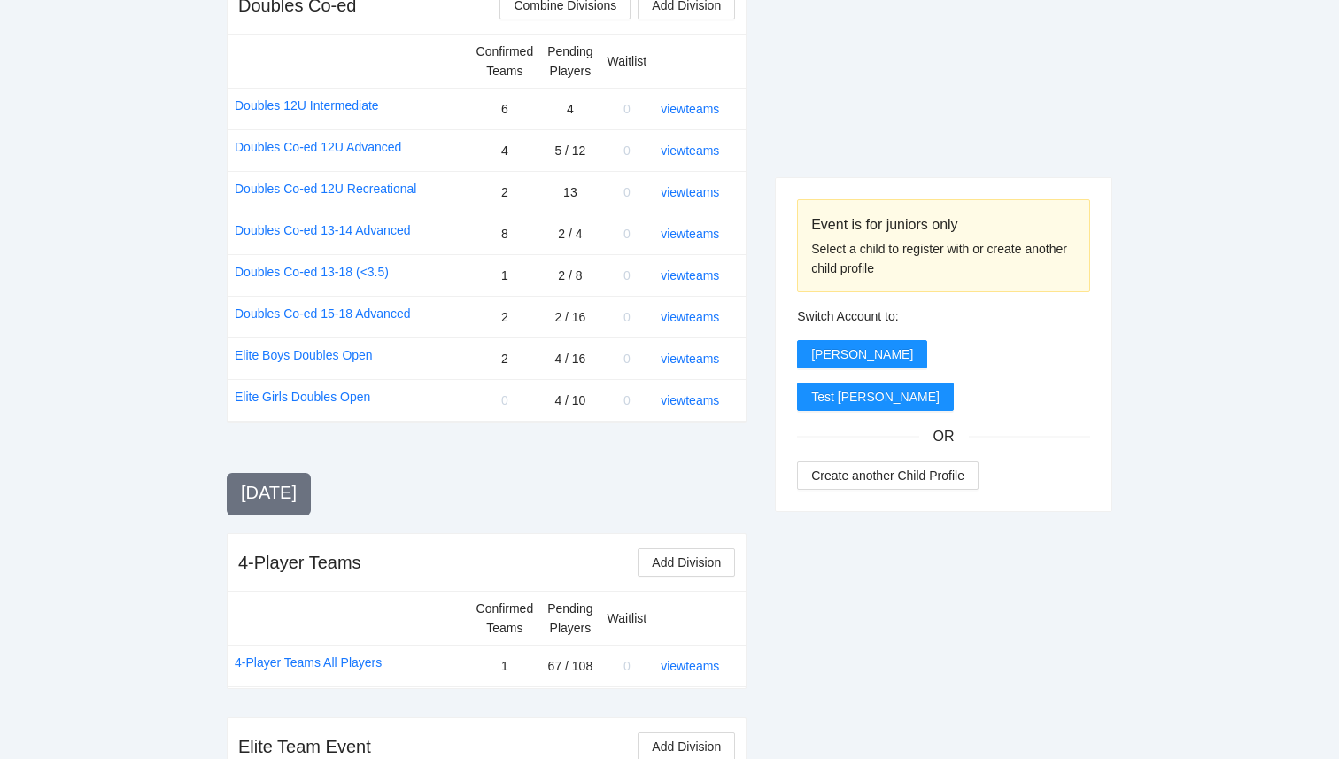
click at [697, 236] on link "view teams" at bounding box center [690, 234] width 58 height 14
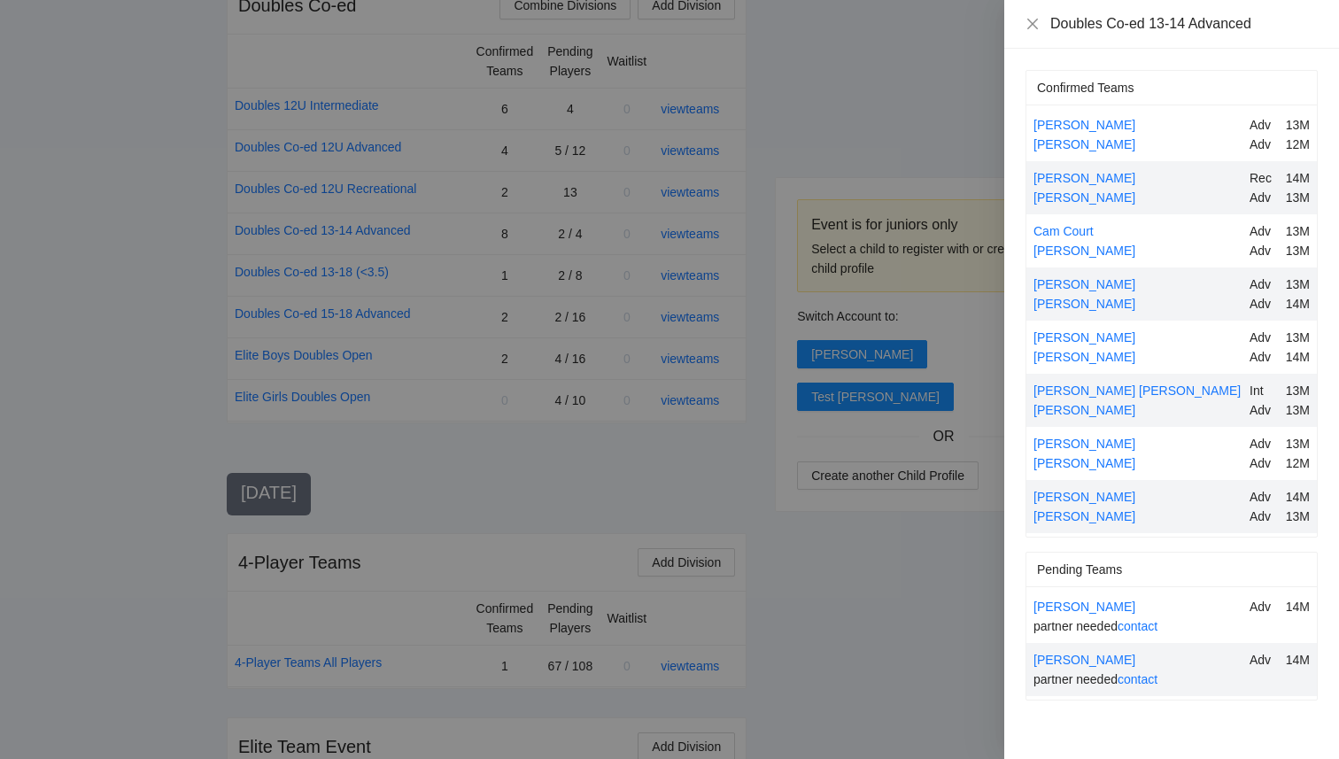
click at [970, 554] on div at bounding box center [669, 379] width 1339 height 759
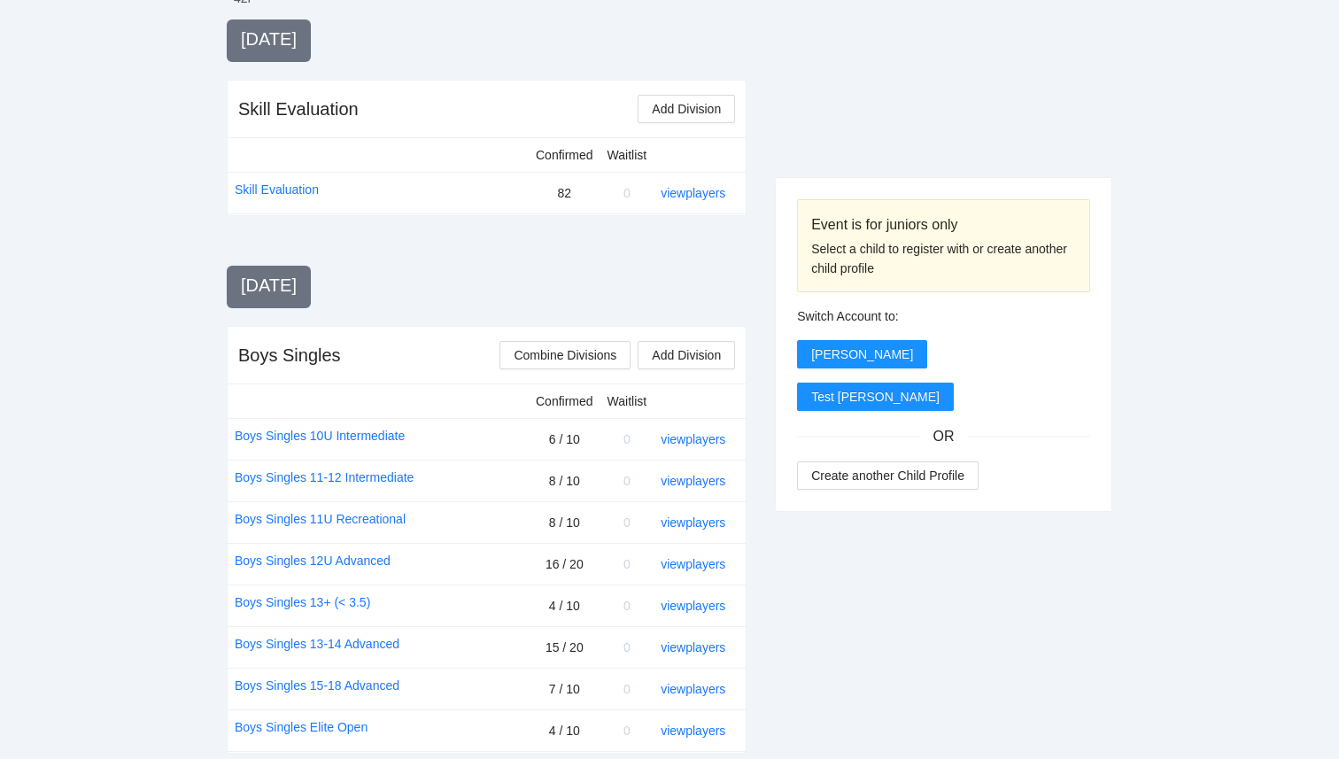
scroll to position [250, 0]
